Goal: Check status: Check status

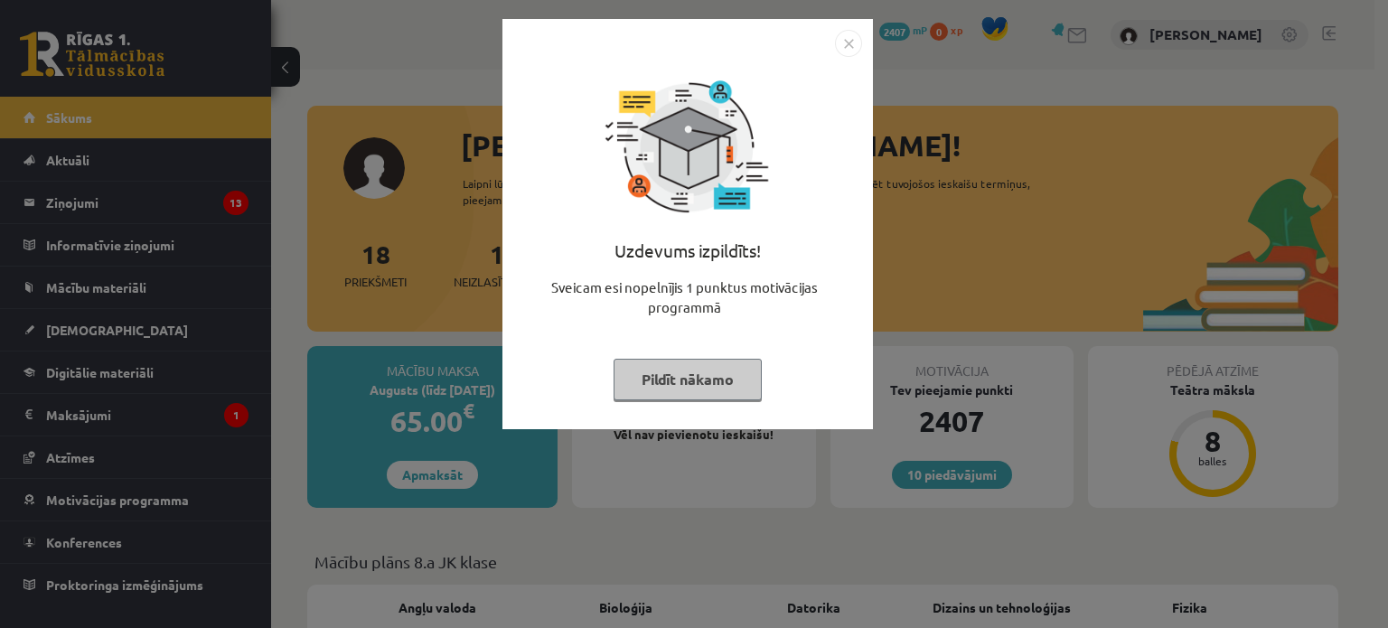
click at [847, 46] on img "Close" at bounding box center [848, 43] width 27 height 27
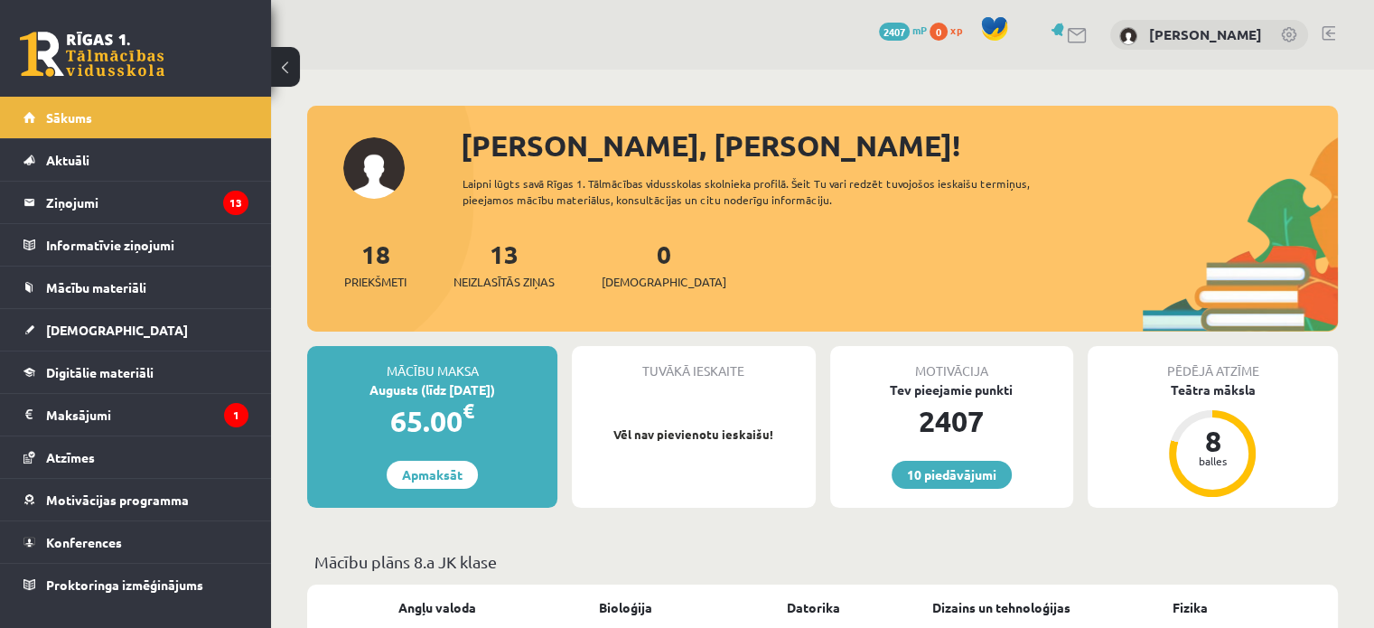
drag, startPoint x: 499, startPoint y: 393, endPoint x: 421, endPoint y: 389, distance: 77.8
click at [421, 389] on div "Augusts (līdz [DATE])" at bounding box center [432, 389] width 250 height 19
drag, startPoint x: 387, startPoint y: 371, endPoint x: 499, endPoint y: 394, distance: 114.5
click at [499, 394] on div "Mācību maksa Augusts (līdz [DATE]) 65.00 € Apmaksāt" at bounding box center [432, 427] width 250 height 162
click at [499, 394] on div "Augusts (līdz [DATE])" at bounding box center [432, 389] width 250 height 19
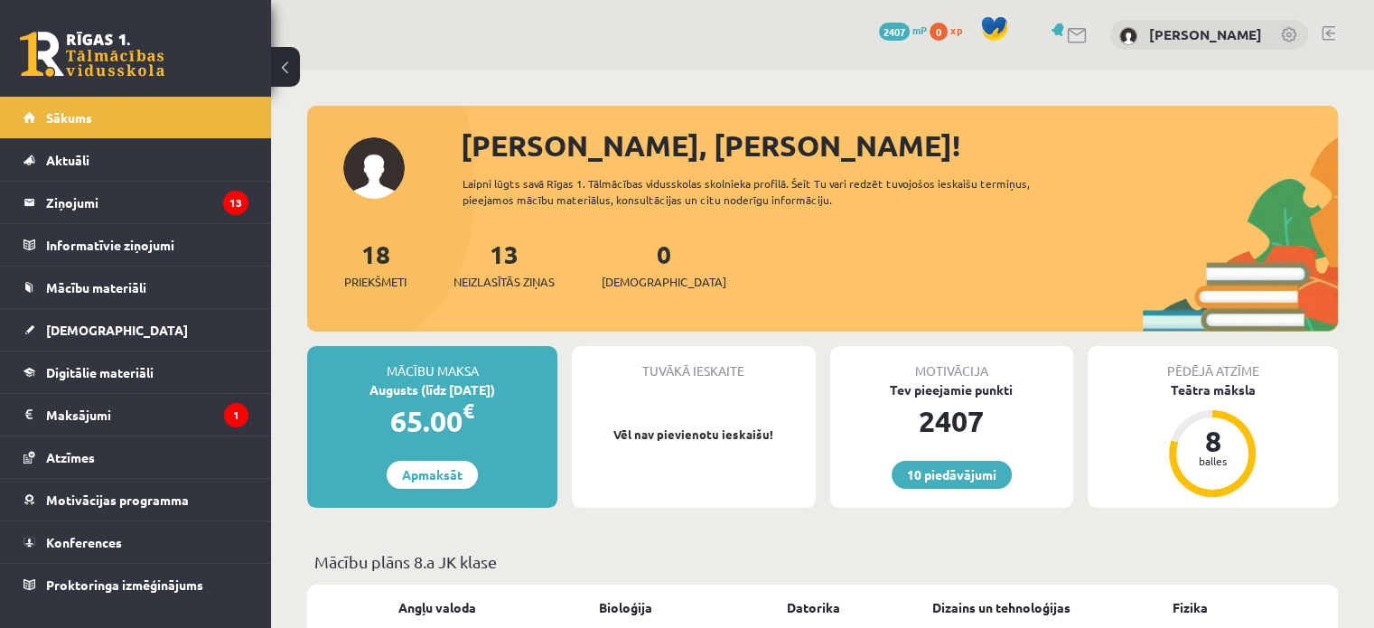
click at [431, 414] on div "65.00 €" at bounding box center [432, 420] width 250 height 43
click at [108, 417] on legend "Maksājumi 1" at bounding box center [147, 415] width 202 height 42
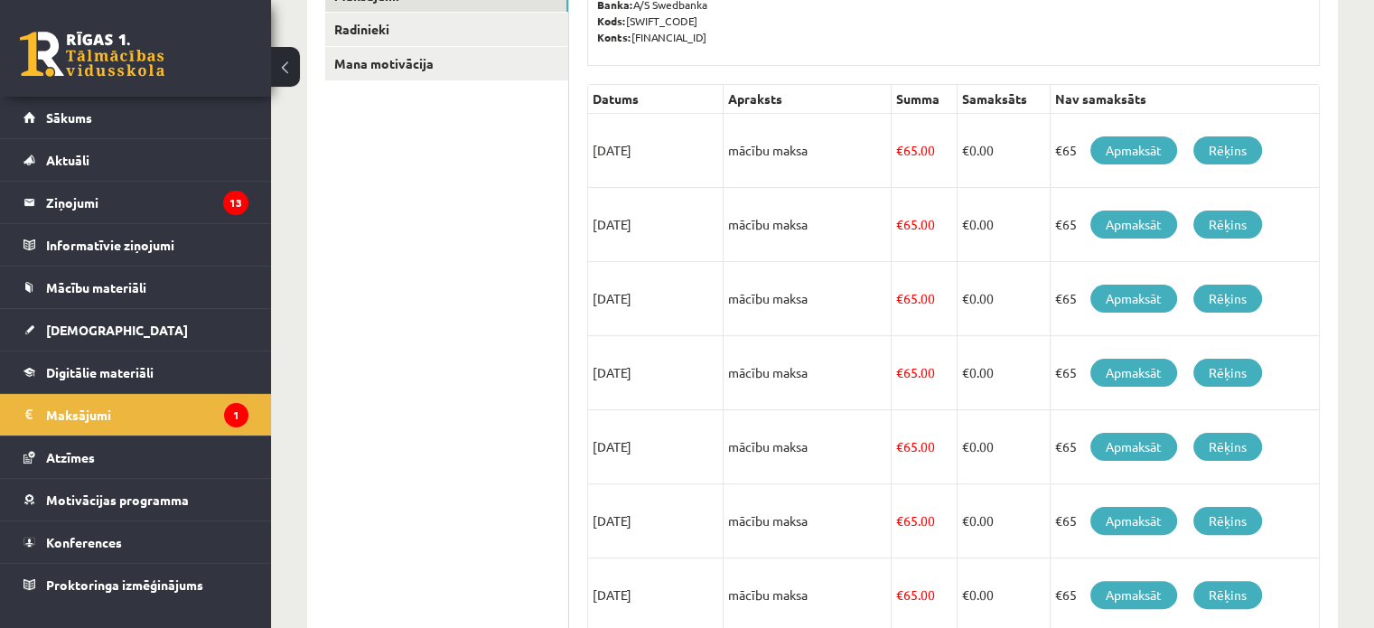
scroll to position [361, 0]
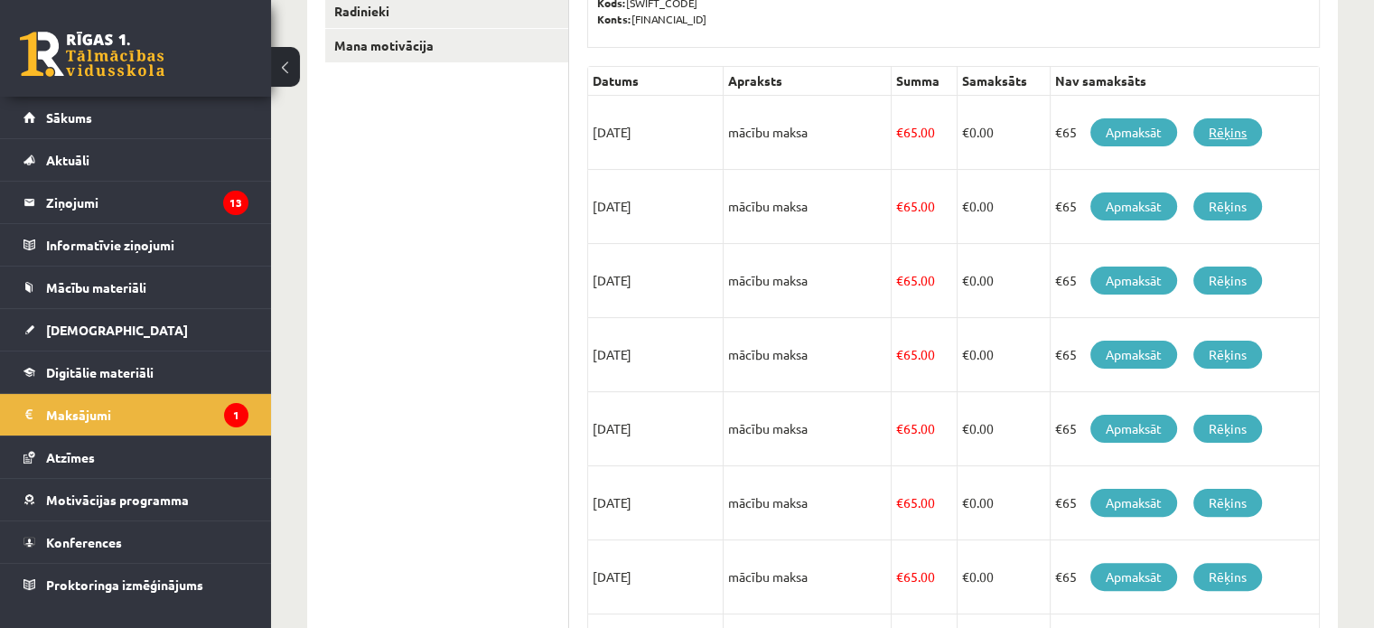
click at [1236, 133] on link "Rēķins" at bounding box center [1228, 132] width 69 height 28
click at [648, 204] on td "[DATE]" at bounding box center [656, 207] width 136 height 74
click at [655, 263] on td "[DATE]" at bounding box center [656, 281] width 136 height 74
drag, startPoint x: 647, startPoint y: 349, endPoint x: 647, endPoint y: 365, distance: 16.3
click at [648, 350] on td "[DATE]" at bounding box center [656, 355] width 136 height 74
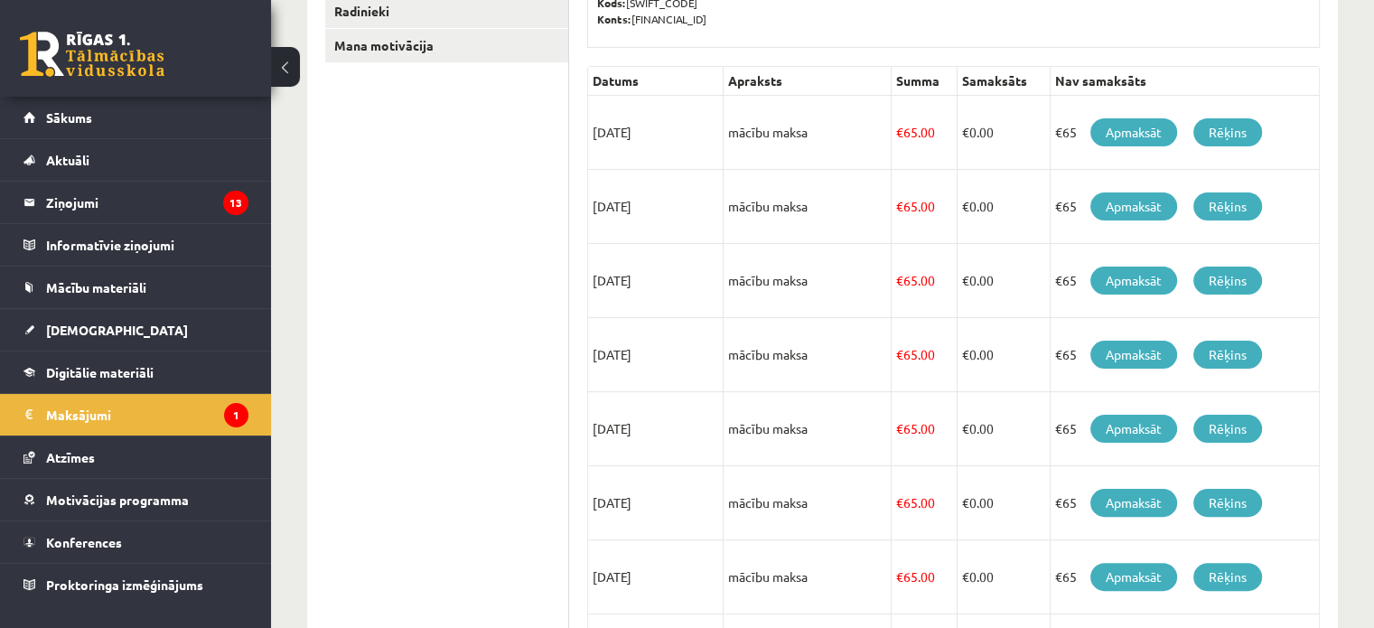
click at [652, 436] on td "[DATE]" at bounding box center [656, 429] width 136 height 74
click at [661, 489] on td "[DATE]" at bounding box center [656, 503] width 136 height 74
drag, startPoint x: 670, startPoint y: 583, endPoint x: 613, endPoint y: 579, distance: 57.0
click at [613, 579] on td "[DATE]" at bounding box center [656, 577] width 136 height 74
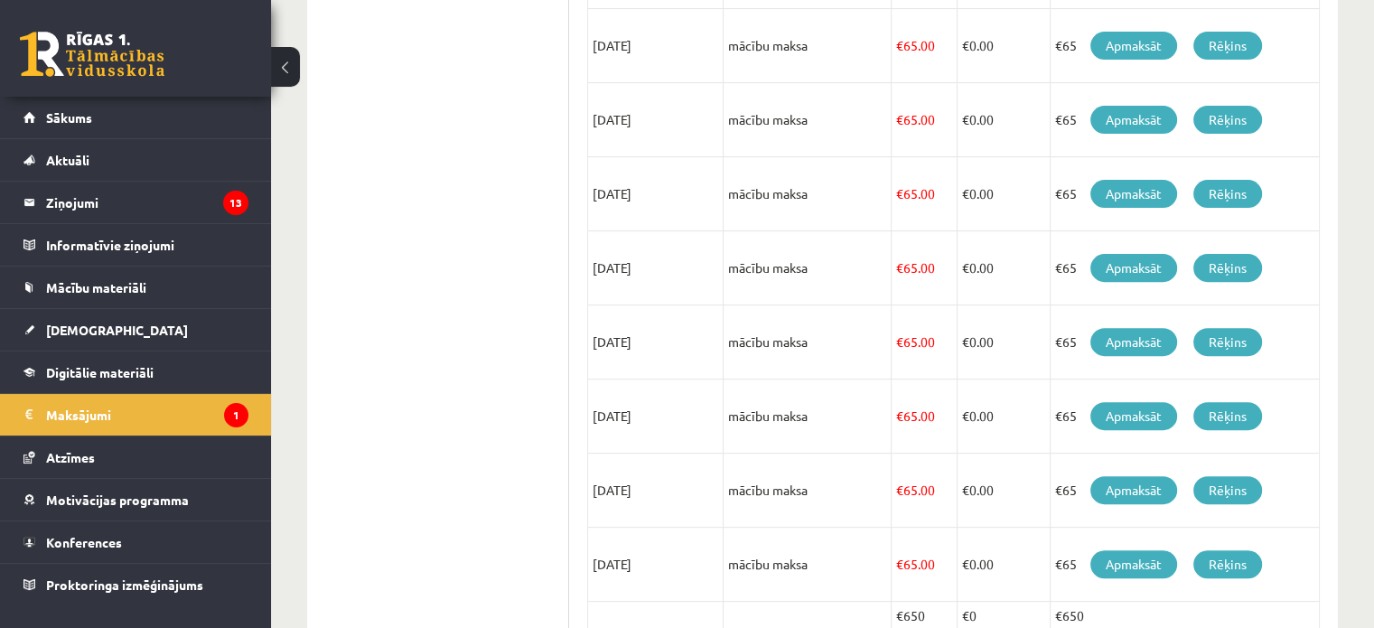
scroll to position [633, 0]
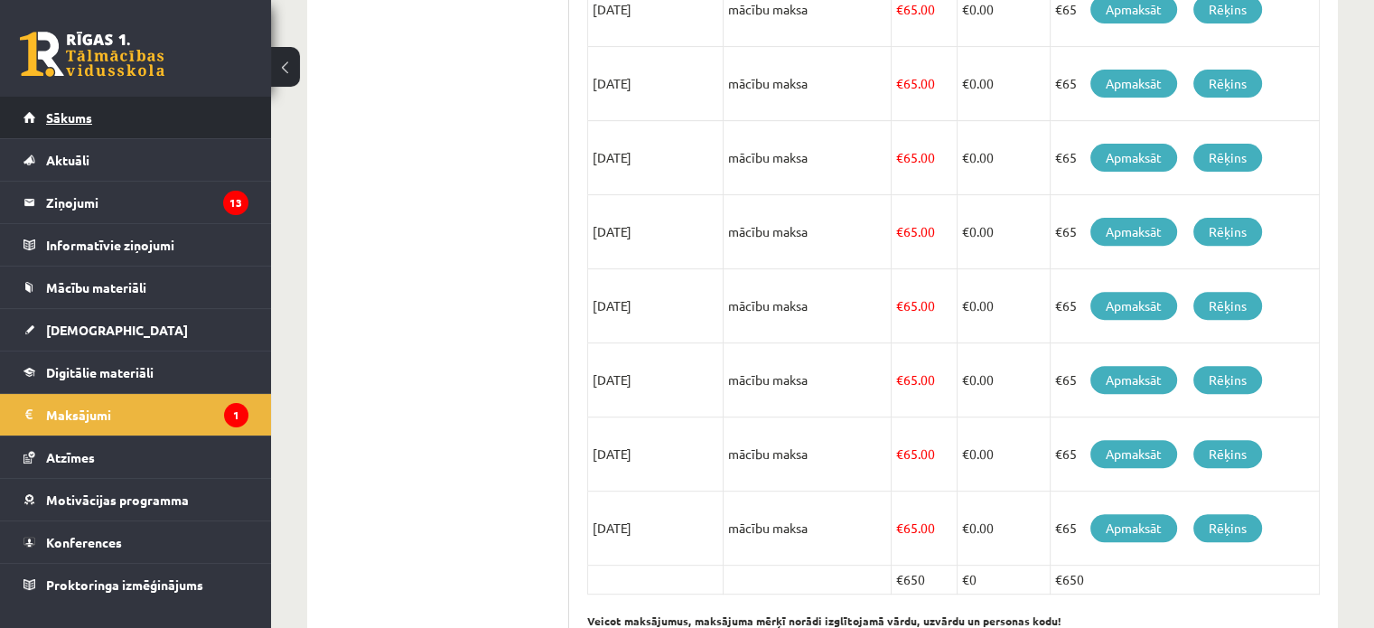
click at [133, 107] on link "Sākums" at bounding box center [135, 118] width 225 height 42
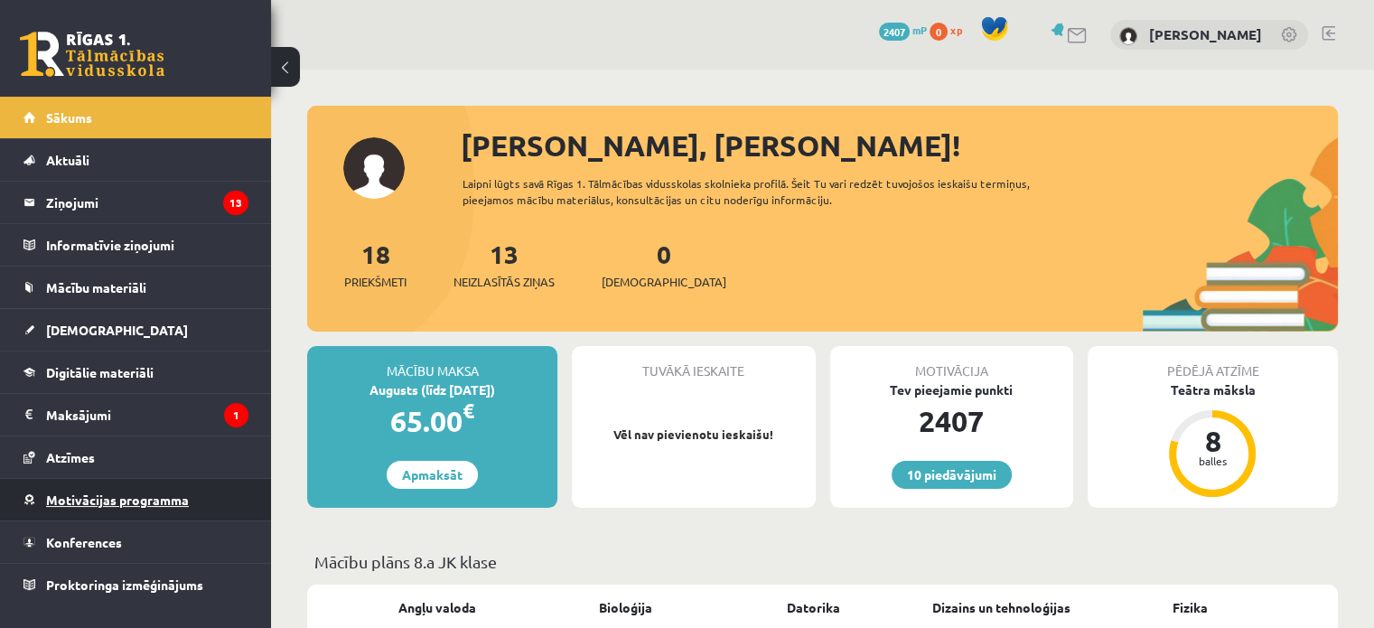
click at [107, 505] on link "Motivācijas programma" at bounding box center [135, 500] width 225 height 42
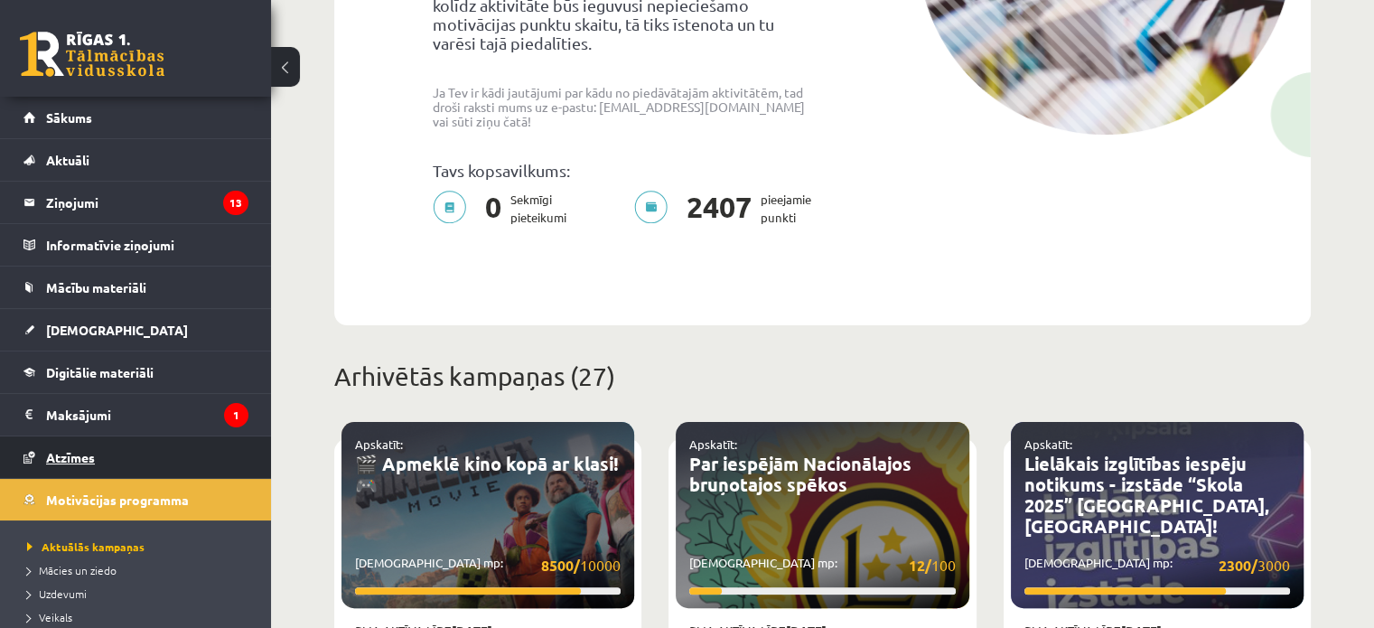
scroll to position [452, 0]
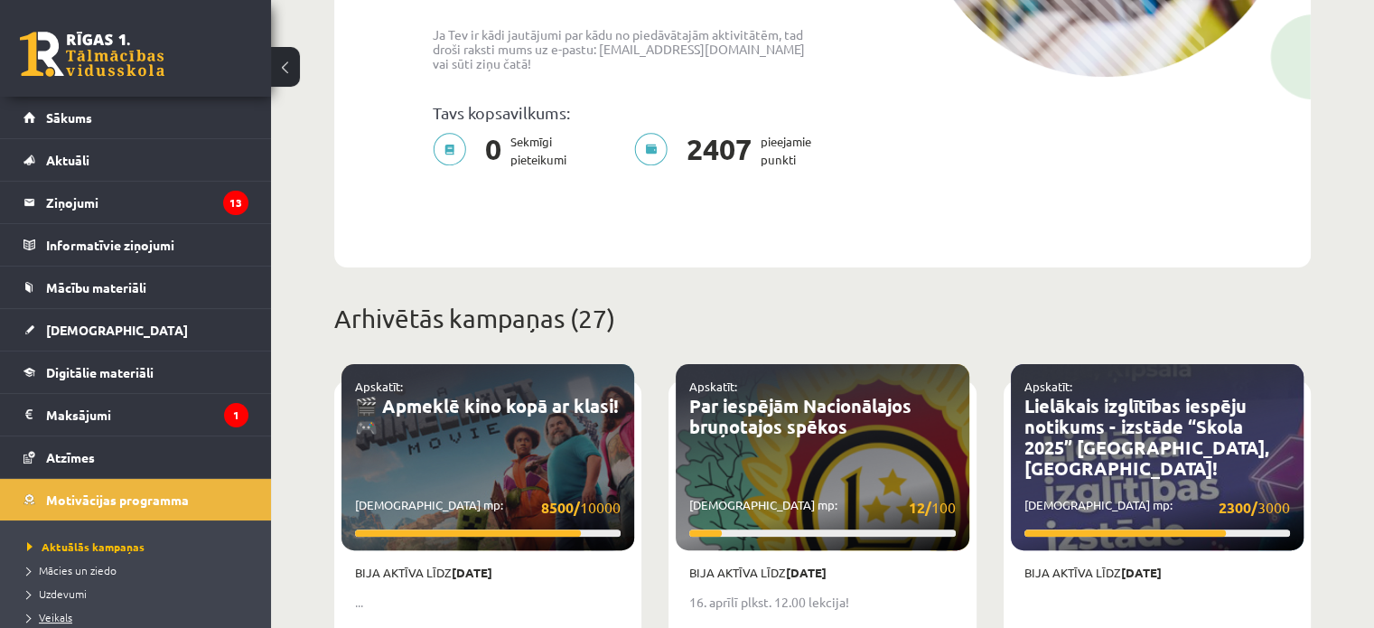
click at [72, 621] on link "Veikals" at bounding box center [140, 617] width 226 height 16
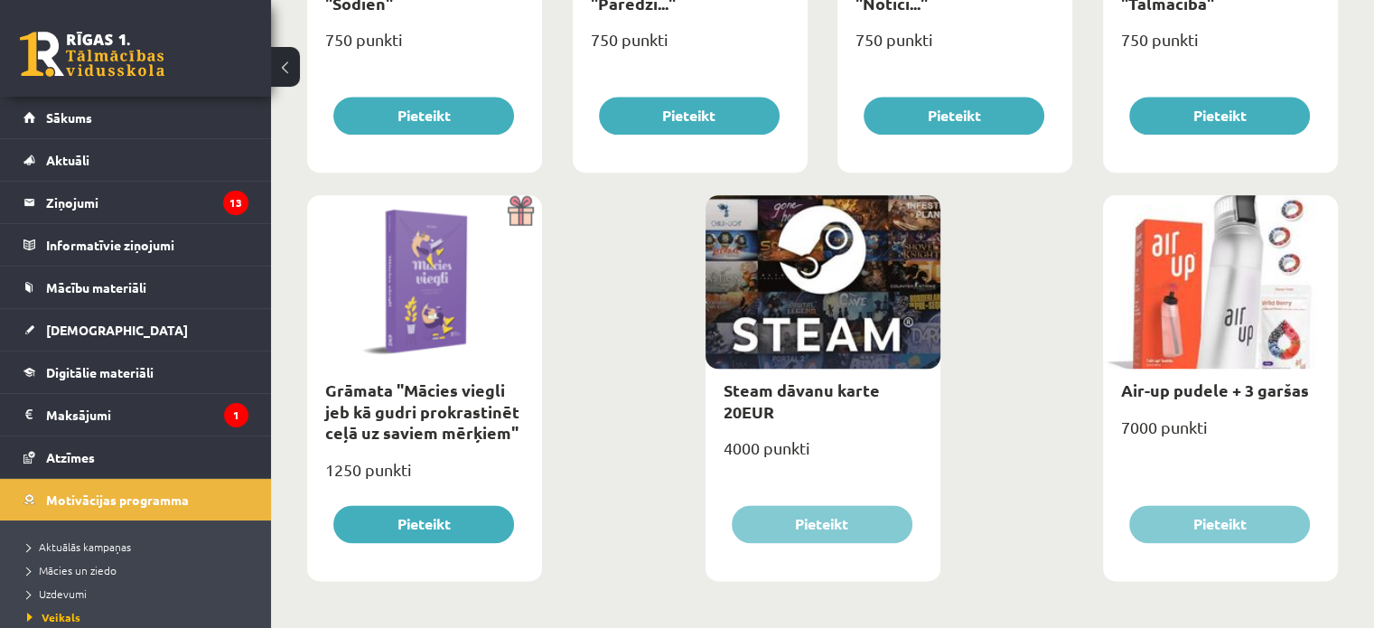
scroll to position [2148, 0]
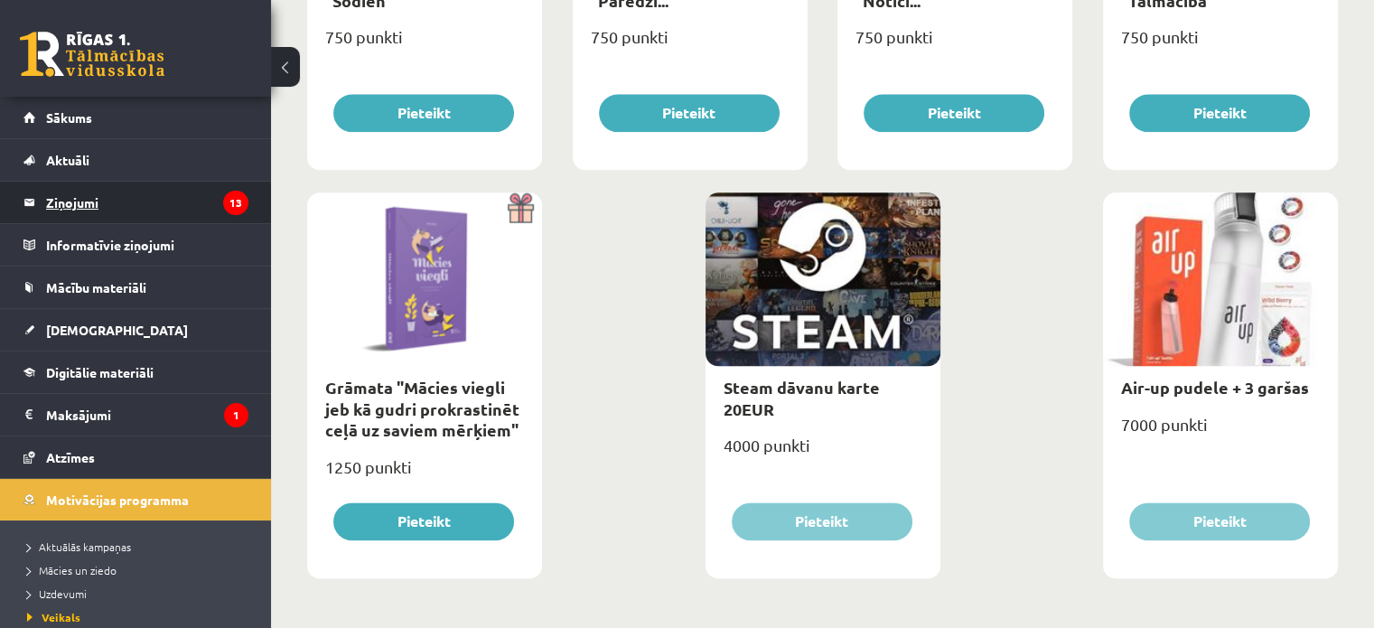
click at [109, 205] on legend "Ziņojumi 13" at bounding box center [147, 203] width 202 height 42
